Goal: Task Accomplishment & Management: Use online tool/utility

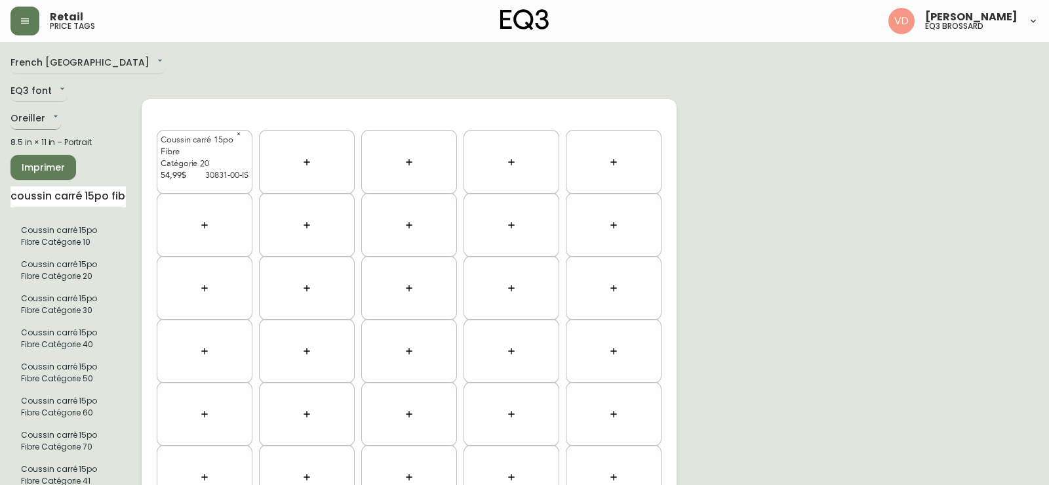
click at [29, 121] on body "Retail price tags [PERSON_NAME] eq3 brossard [GEOGRAPHIC_DATA] fr_CA EQ3 font E…" at bounding box center [524, 419] width 1049 height 838
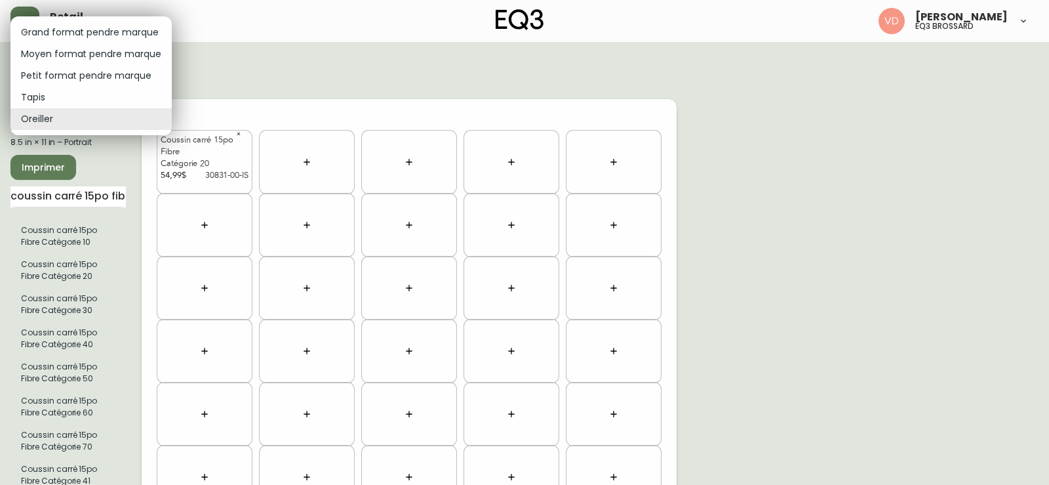
click at [83, 87] on li "Tapis" at bounding box center [90, 98] width 161 height 22
type input "rugs"
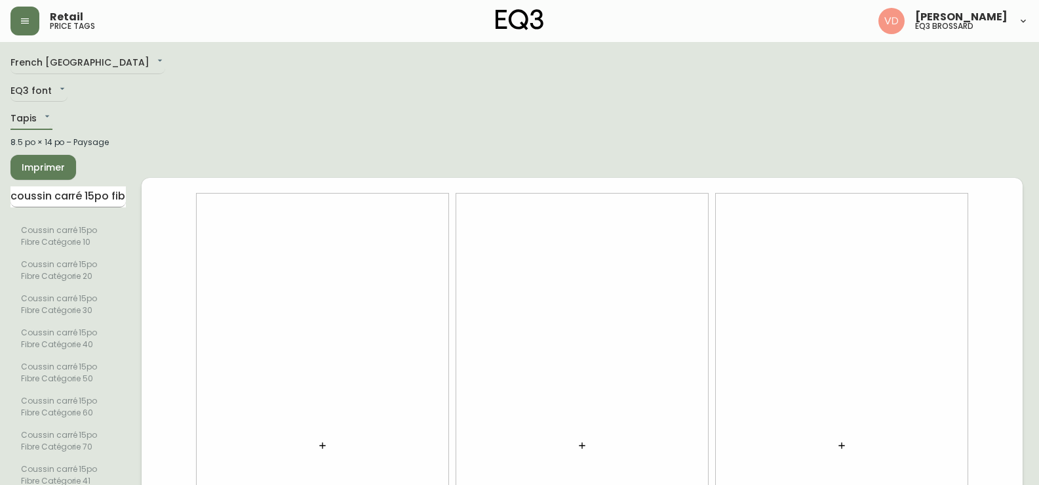
click at [104, 195] on input "coussin carré 15po fibre catégorie" at bounding box center [67, 196] width 115 height 21
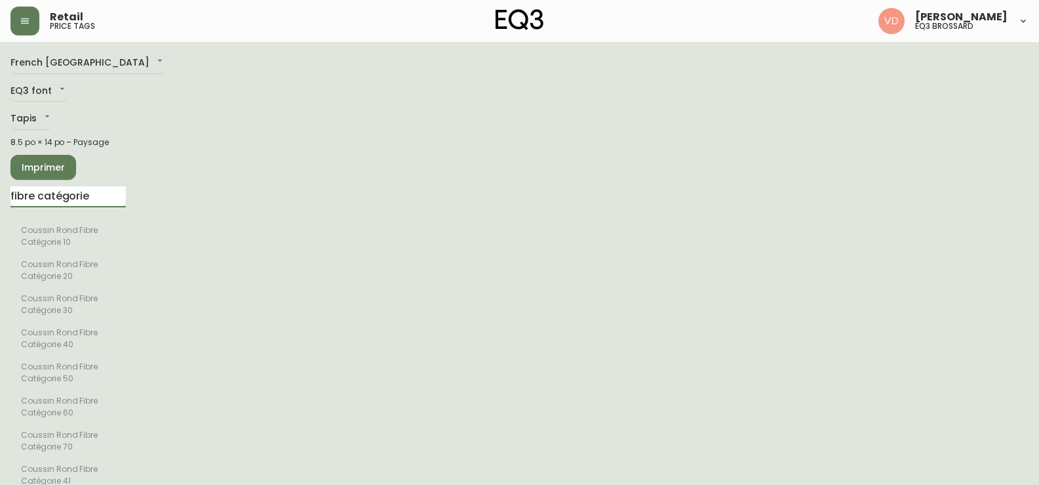
click at [83, 193] on input "fibre catégorie" at bounding box center [67, 196] width 115 height 21
type input "f"
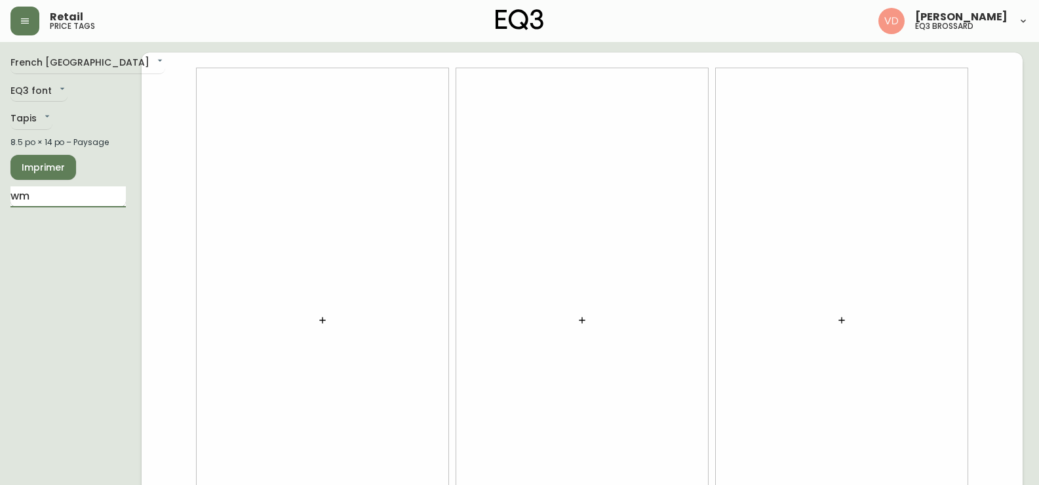
type input "w"
type input "e"
type input "ember"
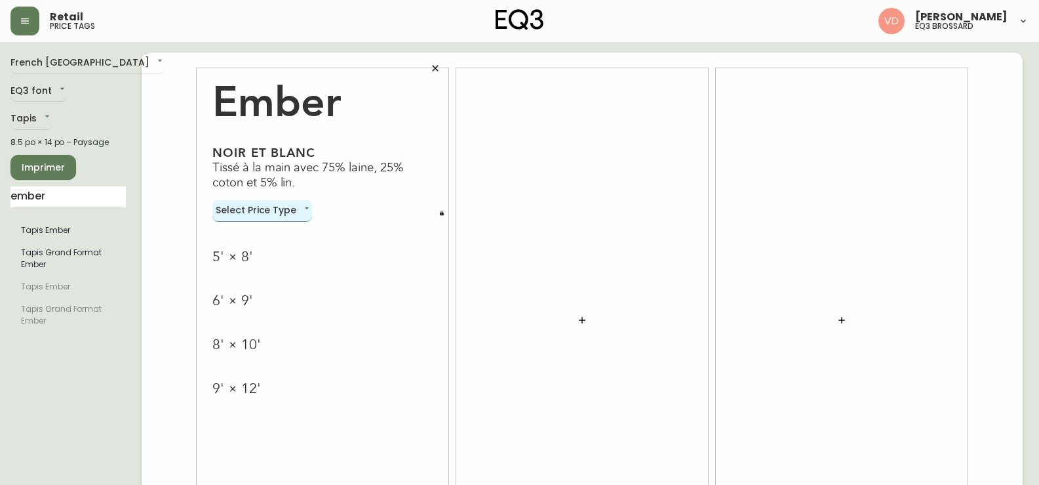
click at [272, 210] on body "Retail price tags [PERSON_NAME] eq3 brossard French Canada fr_CA EQ3 font EQ3 T…" at bounding box center [519, 293] width 1039 height 587
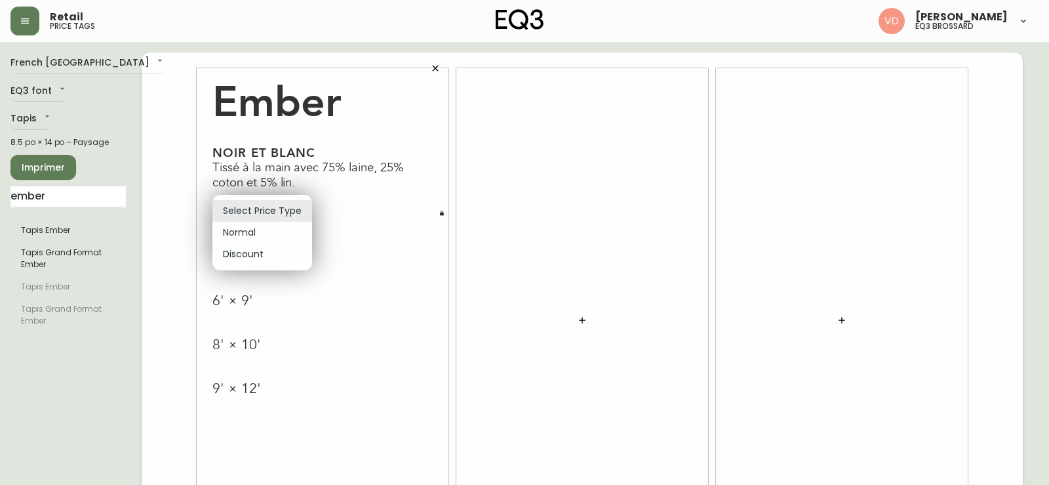
click at [268, 233] on li "Normal" at bounding box center [262, 233] width 100 height 22
type input "normal"
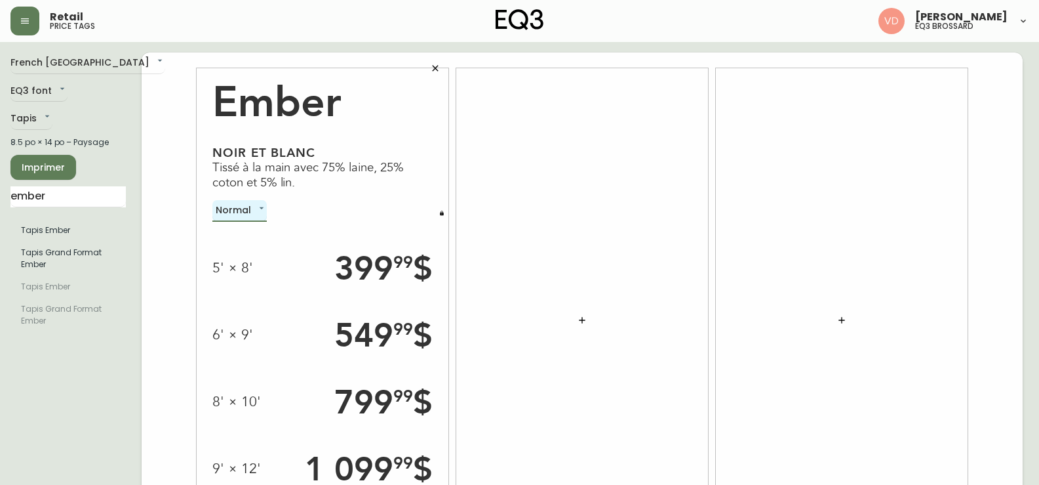
click at [439, 210] on button "button" at bounding box center [441, 213] width 13 height 13
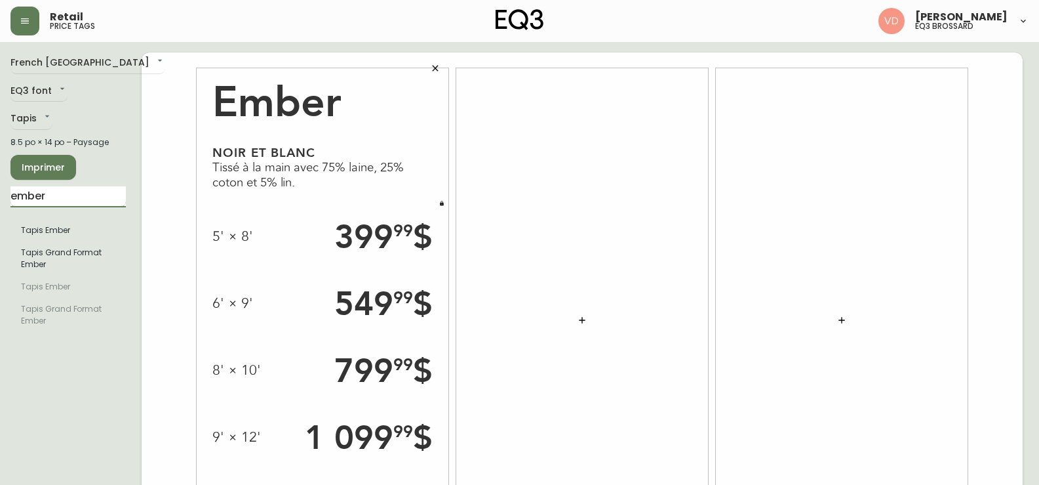
click at [69, 199] on input "ember" at bounding box center [67, 196] width 115 height 21
type input "isle"
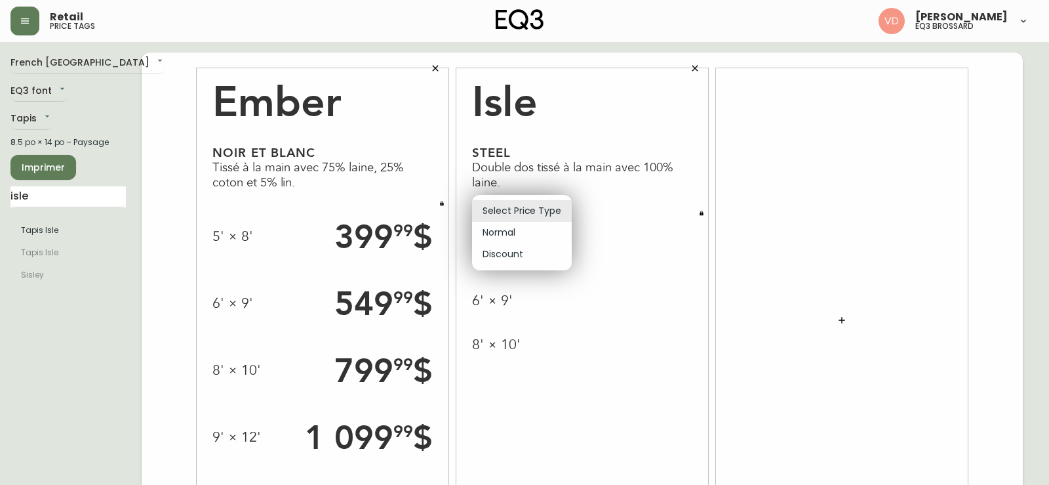
click at [545, 209] on body "Retail price tags [PERSON_NAME] eq3 brossard [GEOGRAPHIC_DATA] fr_CA EQ3 font E…" at bounding box center [524, 293] width 1049 height 587
click at [545, 231] on li "Normal" at bounding box center [522, 233] width 100 height 22
type input "normal"
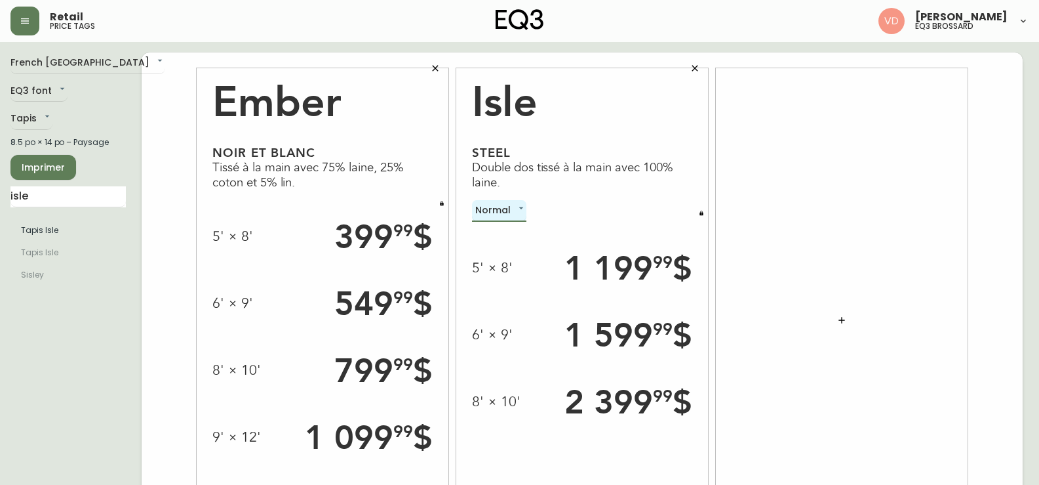
click at [697, 214] on button "button" at bounding box center [701, 213] width 13 height 13
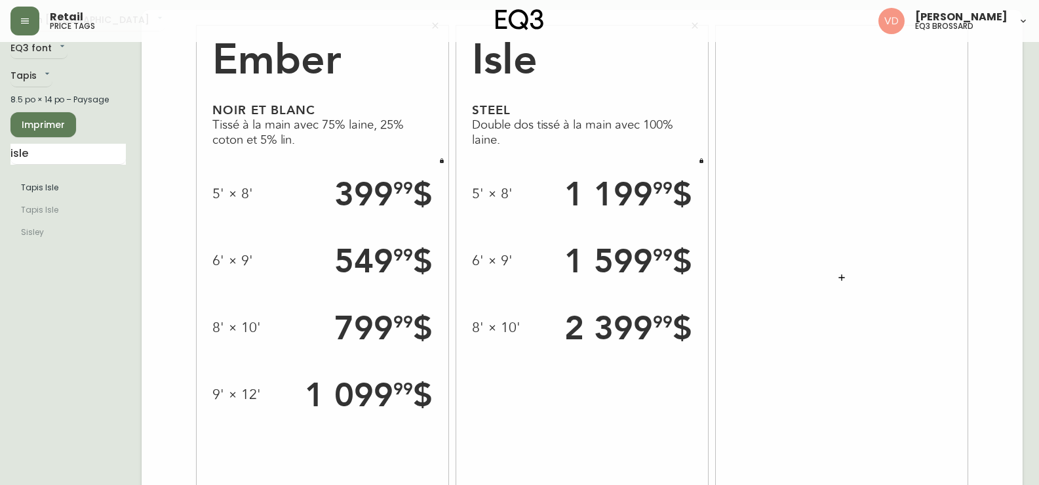
scroll to position [66, 0]
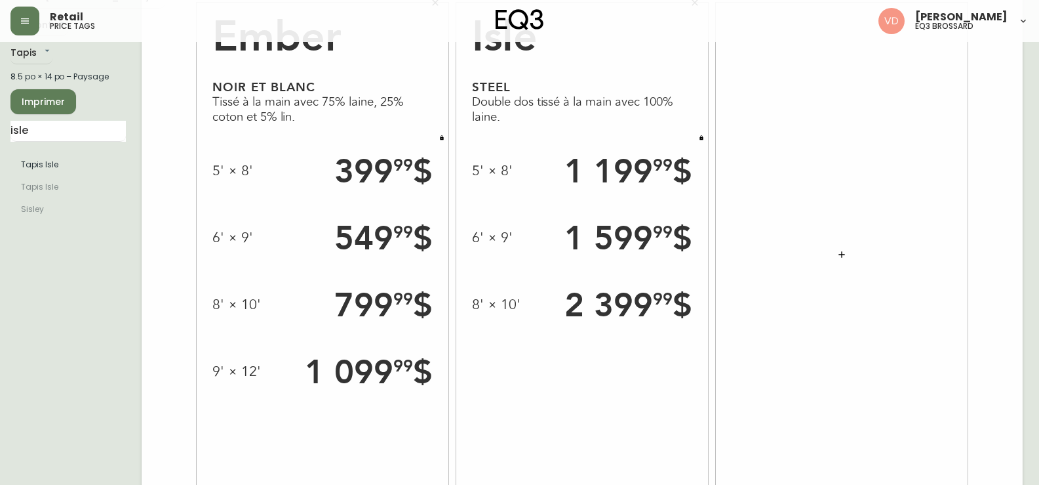
click at [58, 102] on span "Imprimer" at bounding box center [43, 102] width 45 height 16
